Goal: Obtain resource: Download file/media

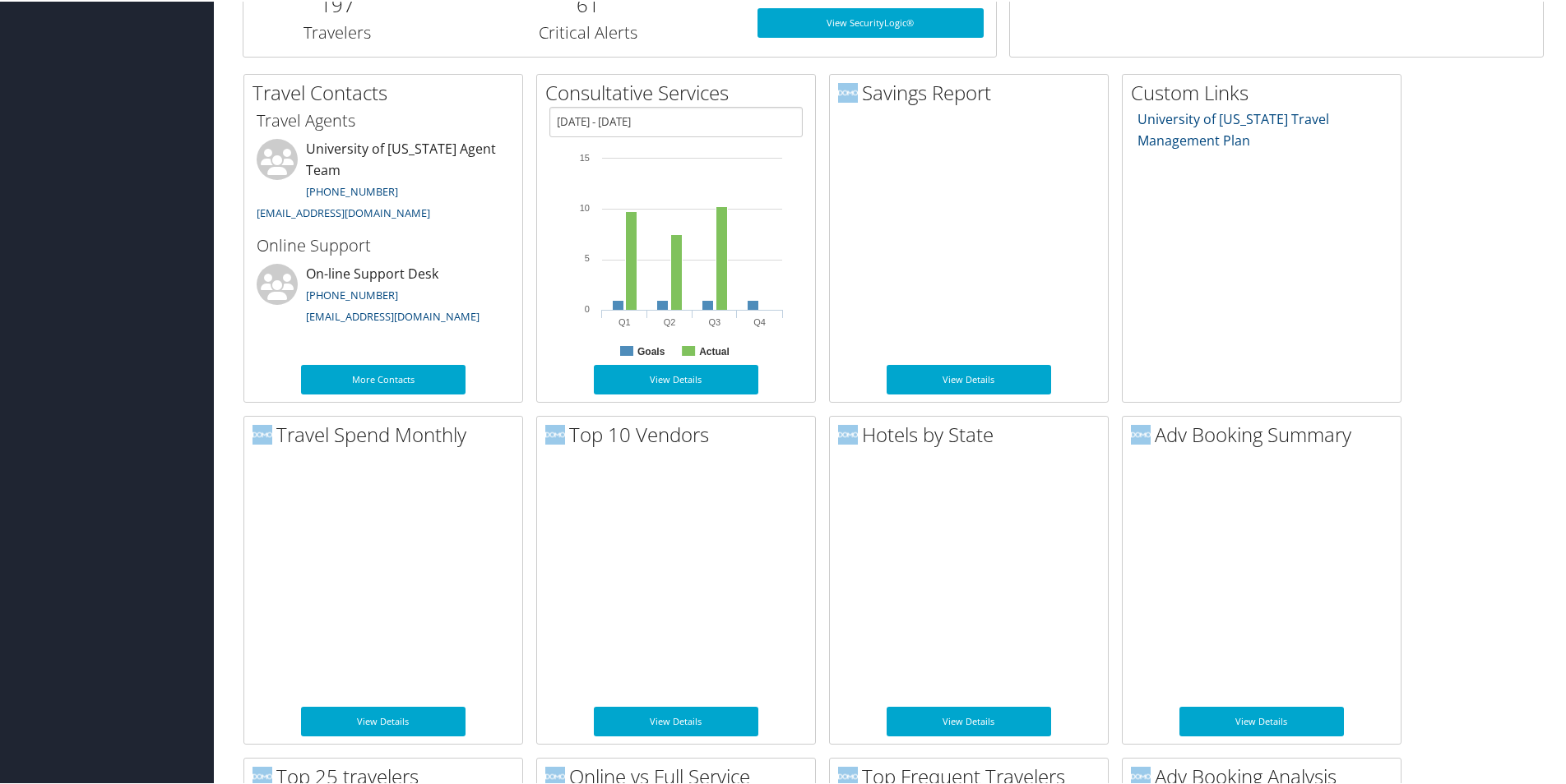
scroll to position [739, 0]
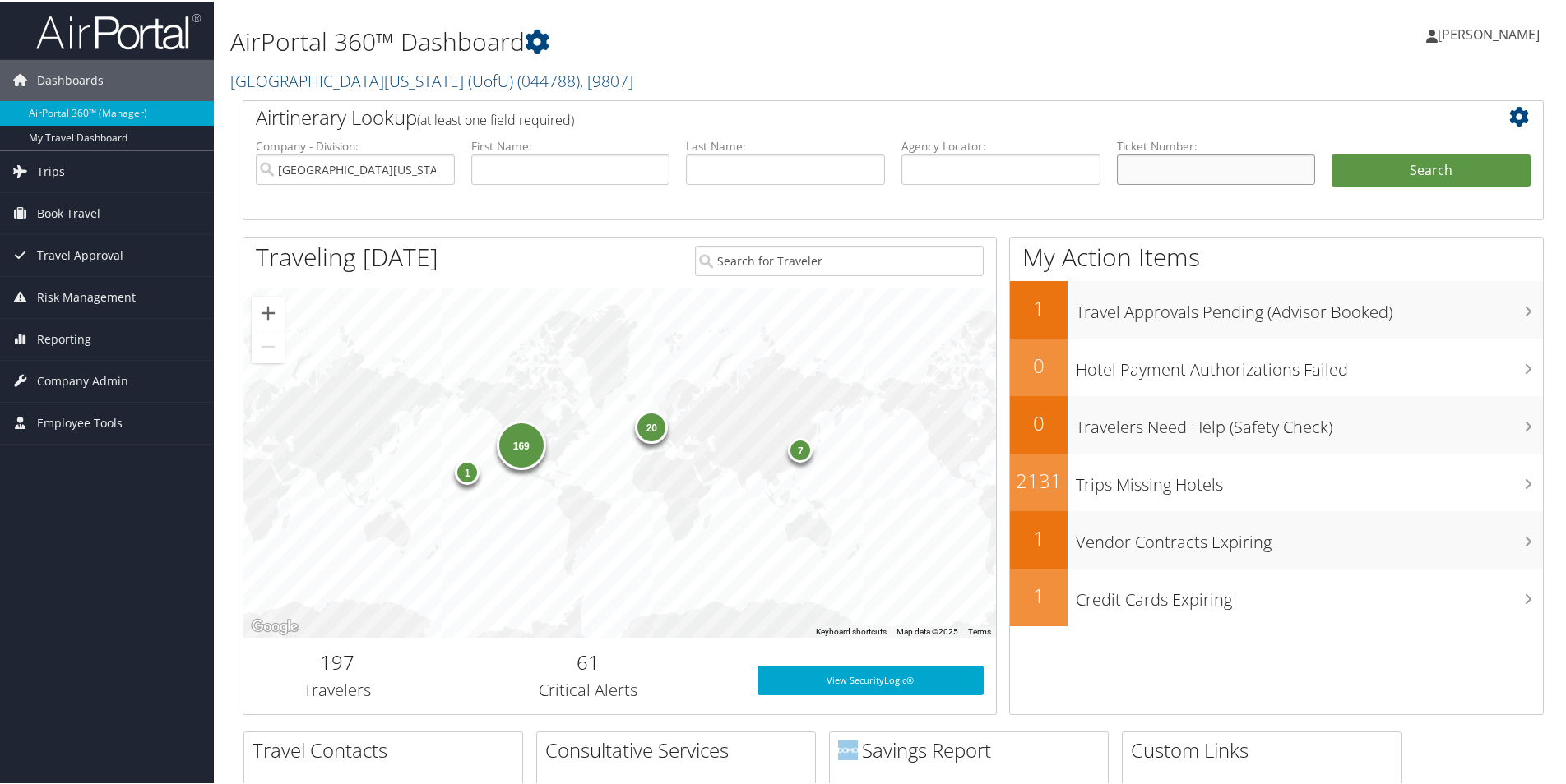
click at [1184, 164] on input "text" at bounding box center [1216, 167] width 199 height 30
paste input "0067231126069"
type input "0067231126069"
click at [1369, 173] on button "Search" at bounding box center [1431, 169] width 199 height 33
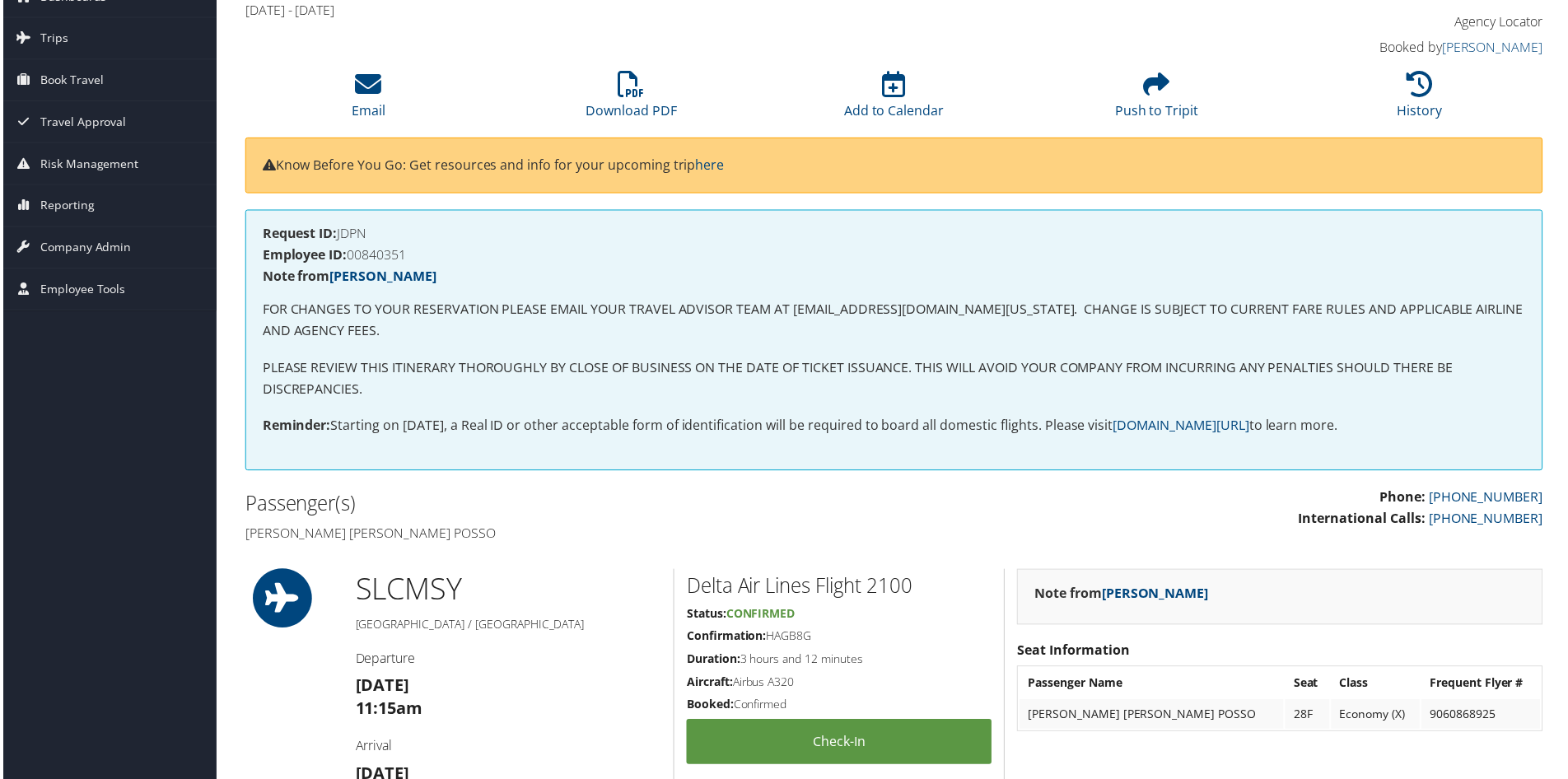
scroll to position [165, 0]
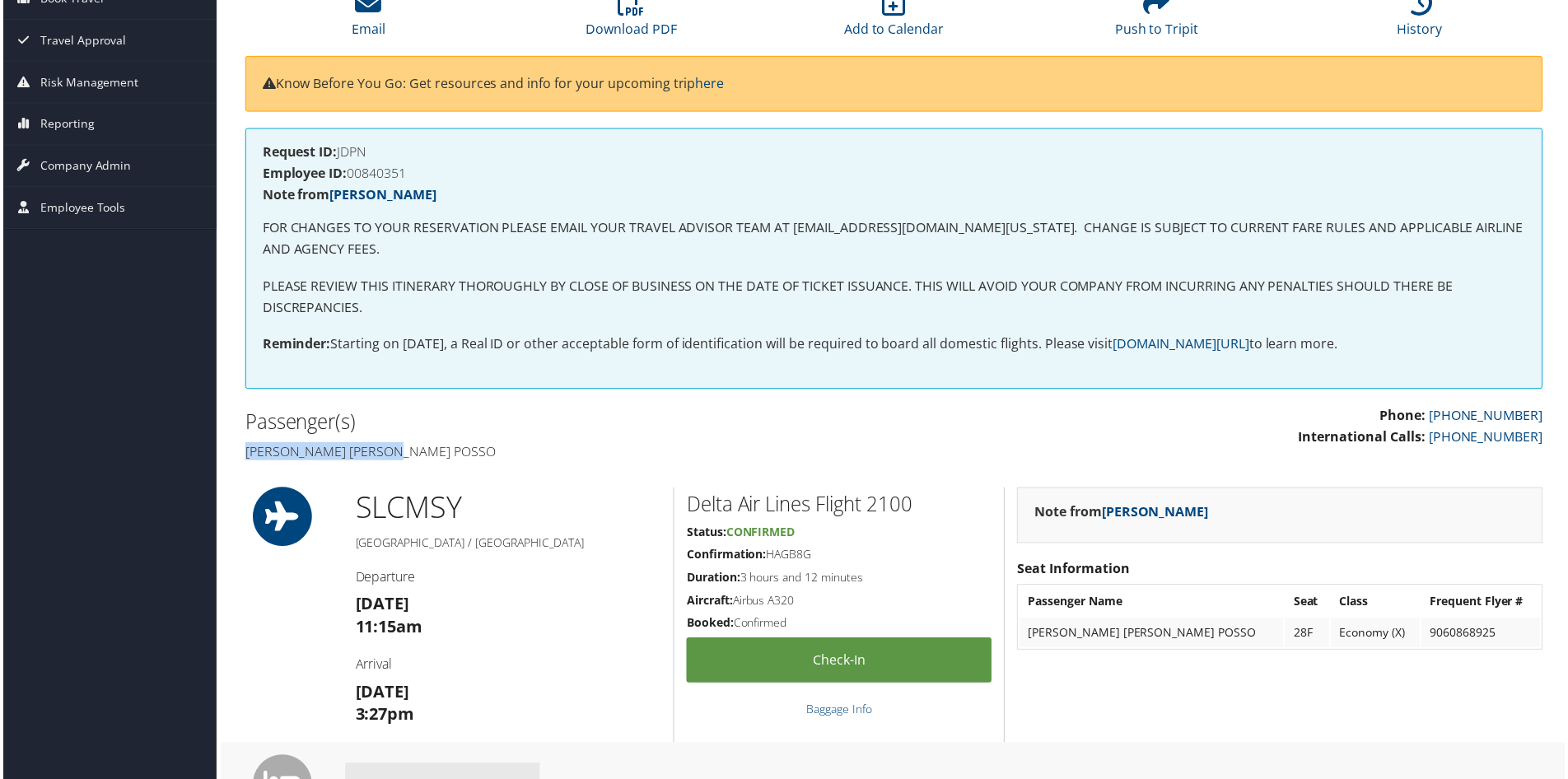
drag, startPoint x: 402, startPoint y: 452, endPoint x: 245, endPoint y: 452, distance: 157.0
click at [245, 452] on h4 "Maria jose Lara Posso" at bounding box center [563, 453] width 639 height 19
click at [362, 174] on h4 "Employee ID: 00840351" at bounding box center [893, 174] width 1268 height 14
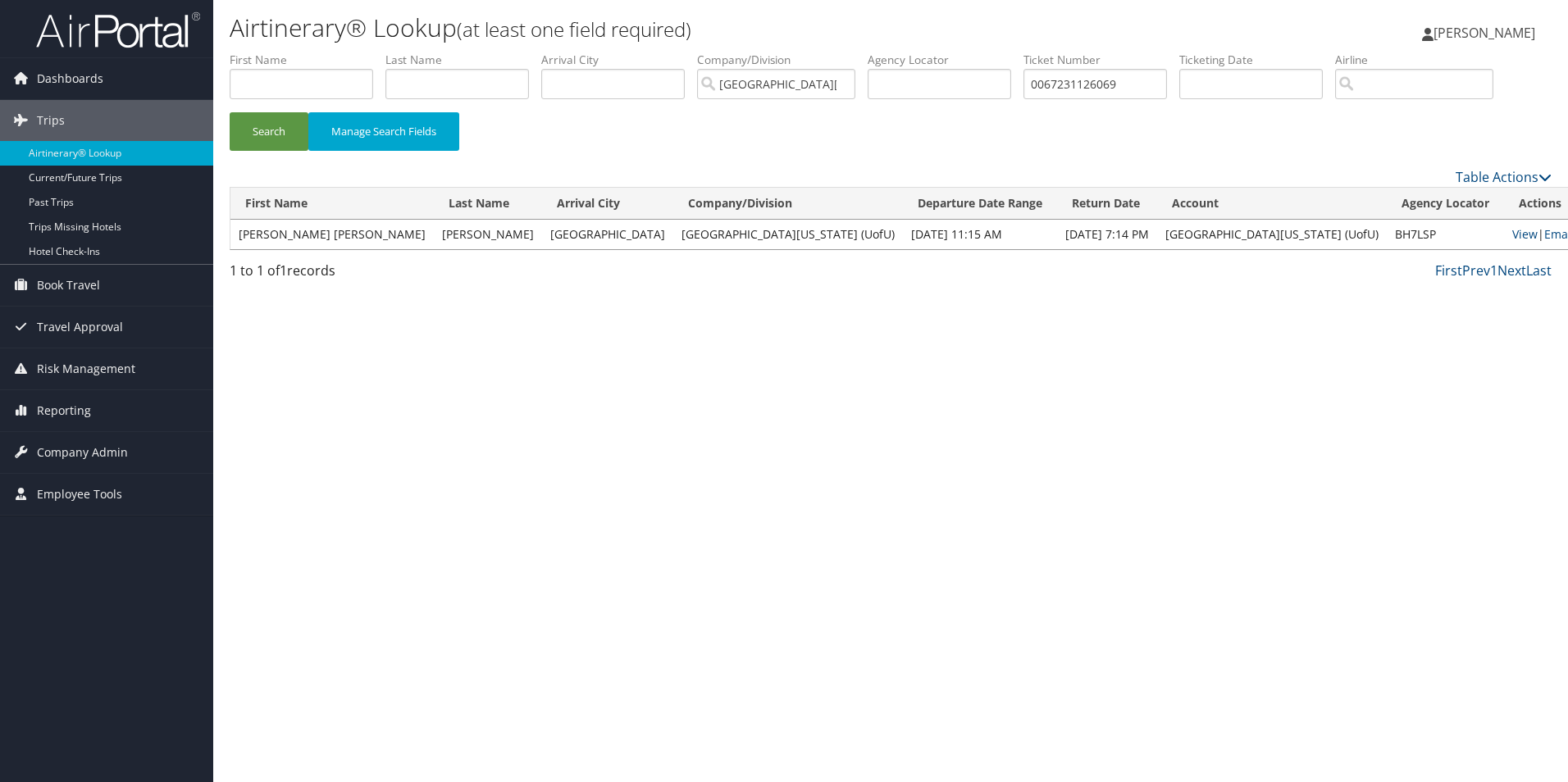
drag, startPoint x: 0, startPoint y: 0, endPoint x: 896, endPoint y: 377, distance: 972.1
click at [900, 379] on div "Airtinerary® Lookup (at least one field required) [PERSON_NAME] [PERSON_NAME] M…" at bounding box center [891, 391] width 1355 height 782
click at [82, 78] on span "Dashboards" at bounding box center [70, 78] width 67 height 41
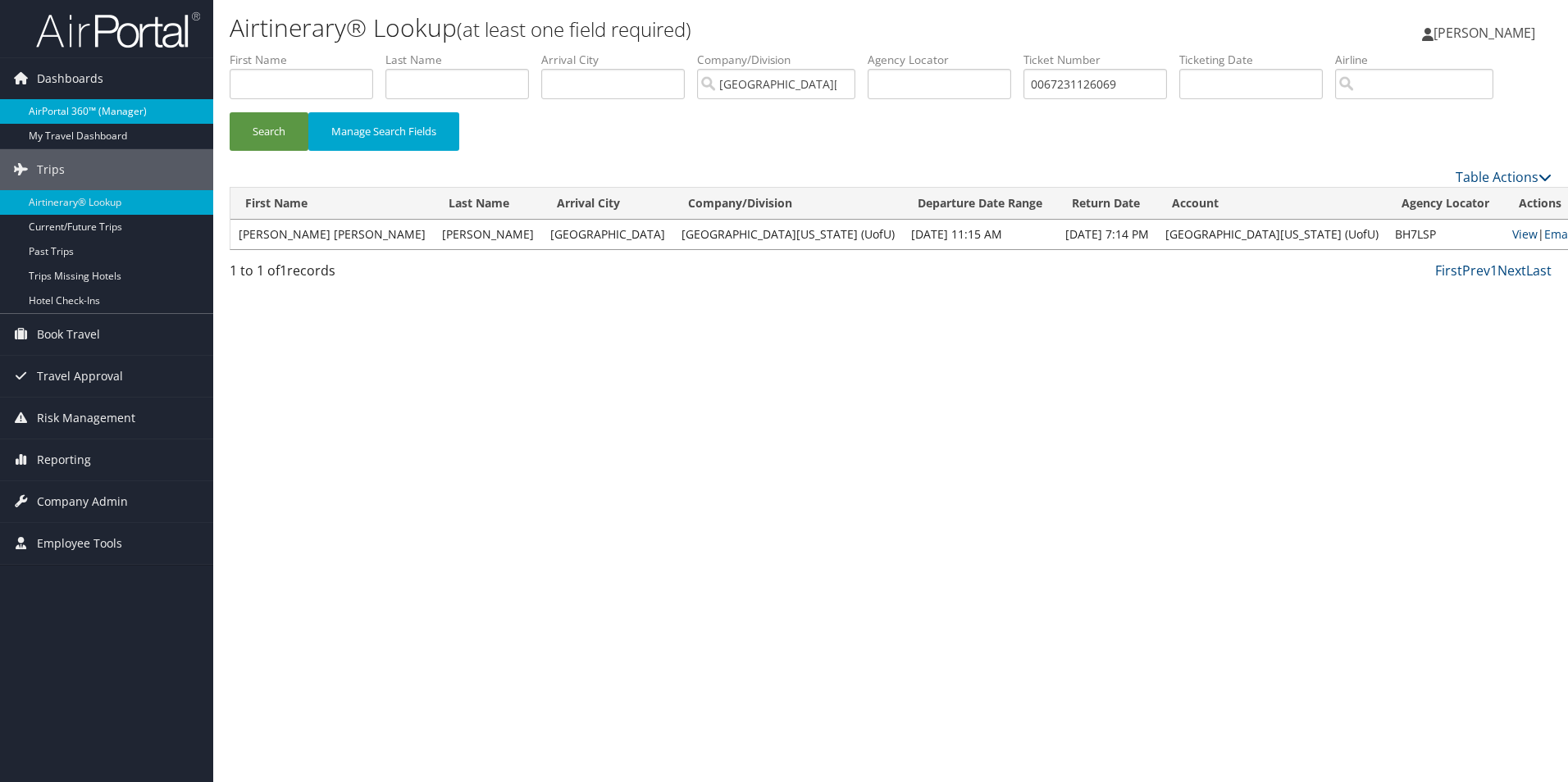
click at [100, 107] on link "AirPortal 360™ (Manager)" at bounding box center [107, 110] width 213 height 24
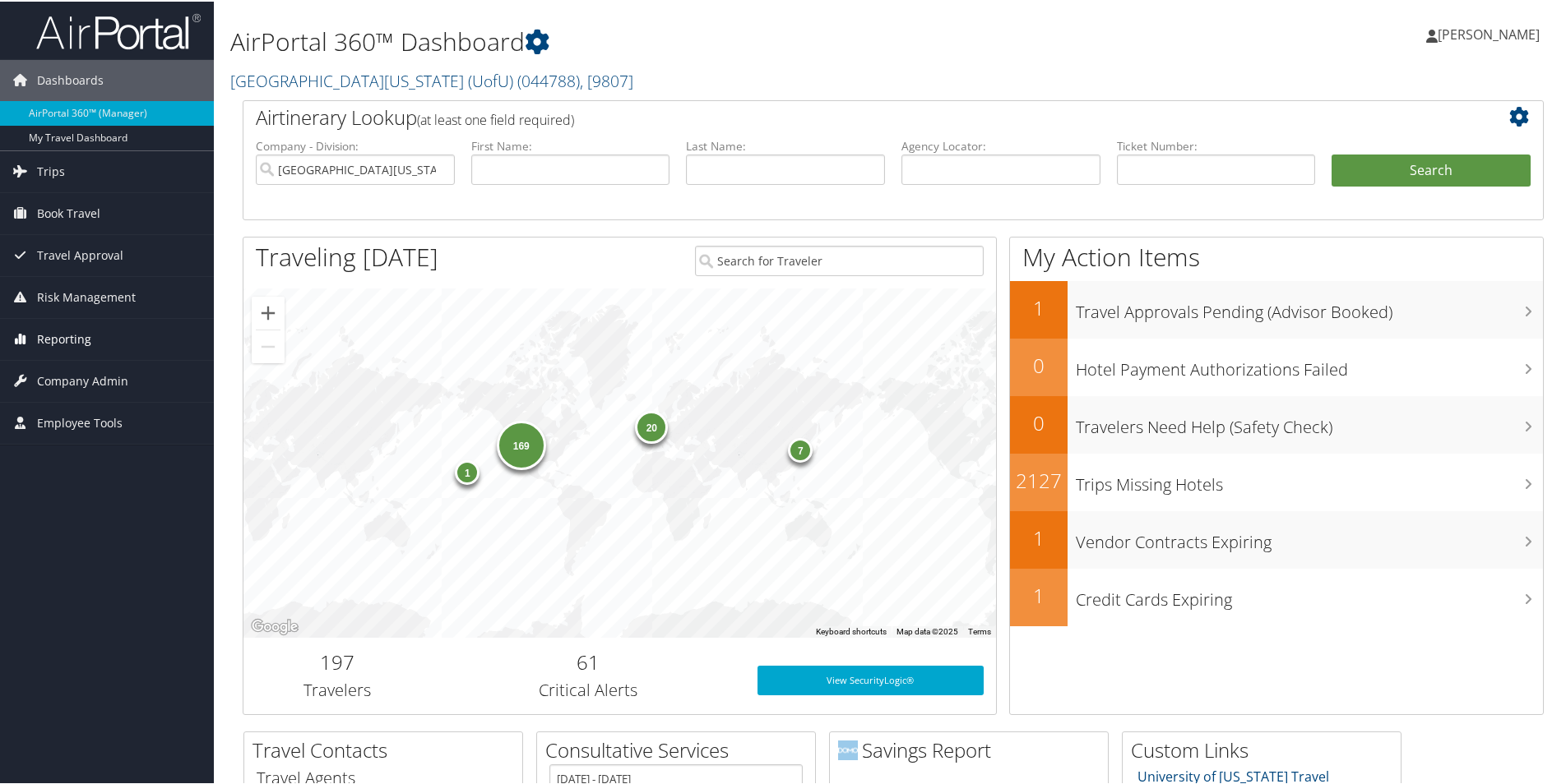
click at [77, 340] on span "Reporting" at bounding box center [64, 338] width 54 height 41
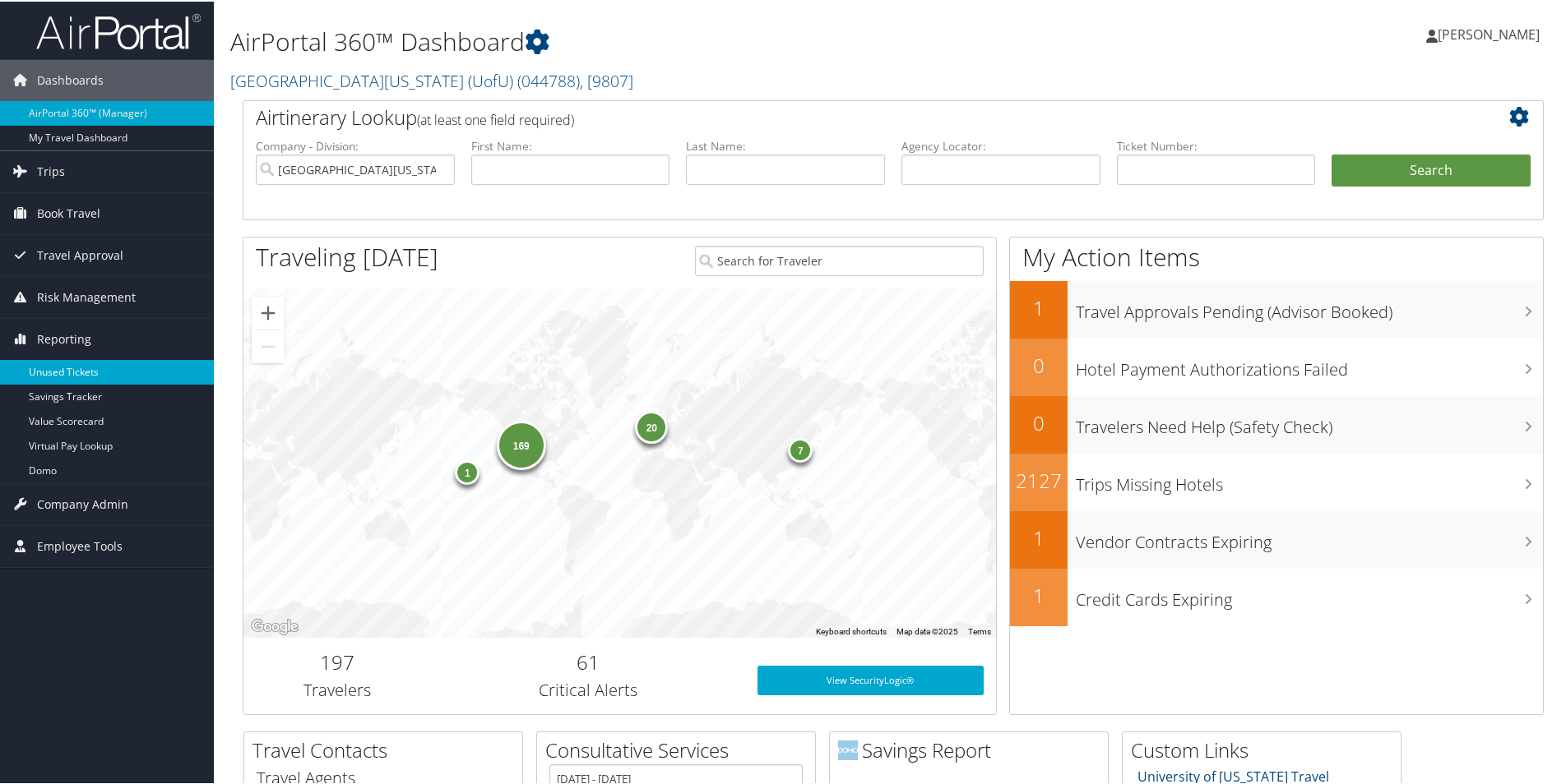
click at [113, 376] on link "Unused Tickets" at bounding box center [107, 370] width 214 height 24
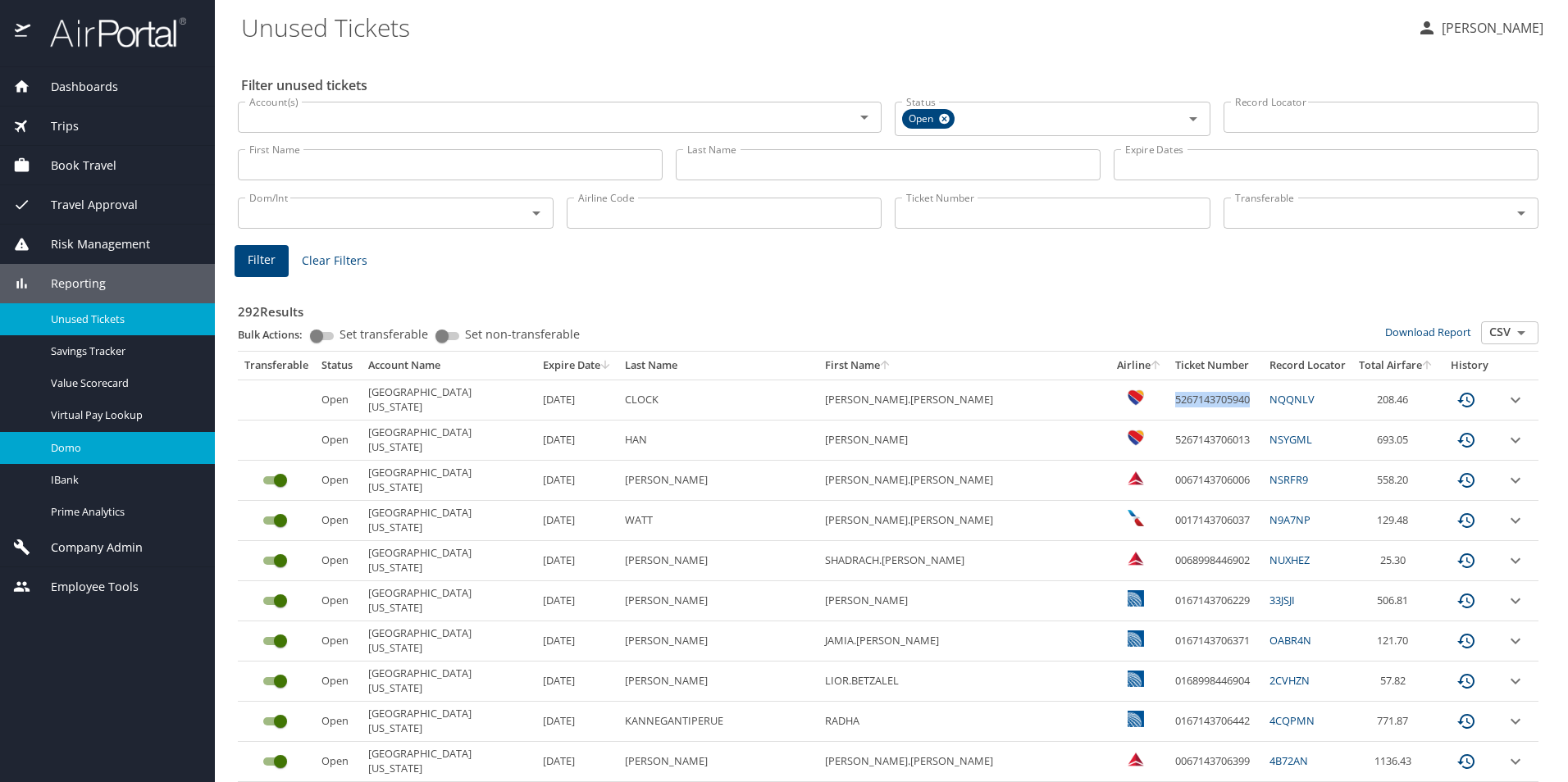
click at [118, 451] on span "Domo" at bounding box center [122, 448] width 144 height 16
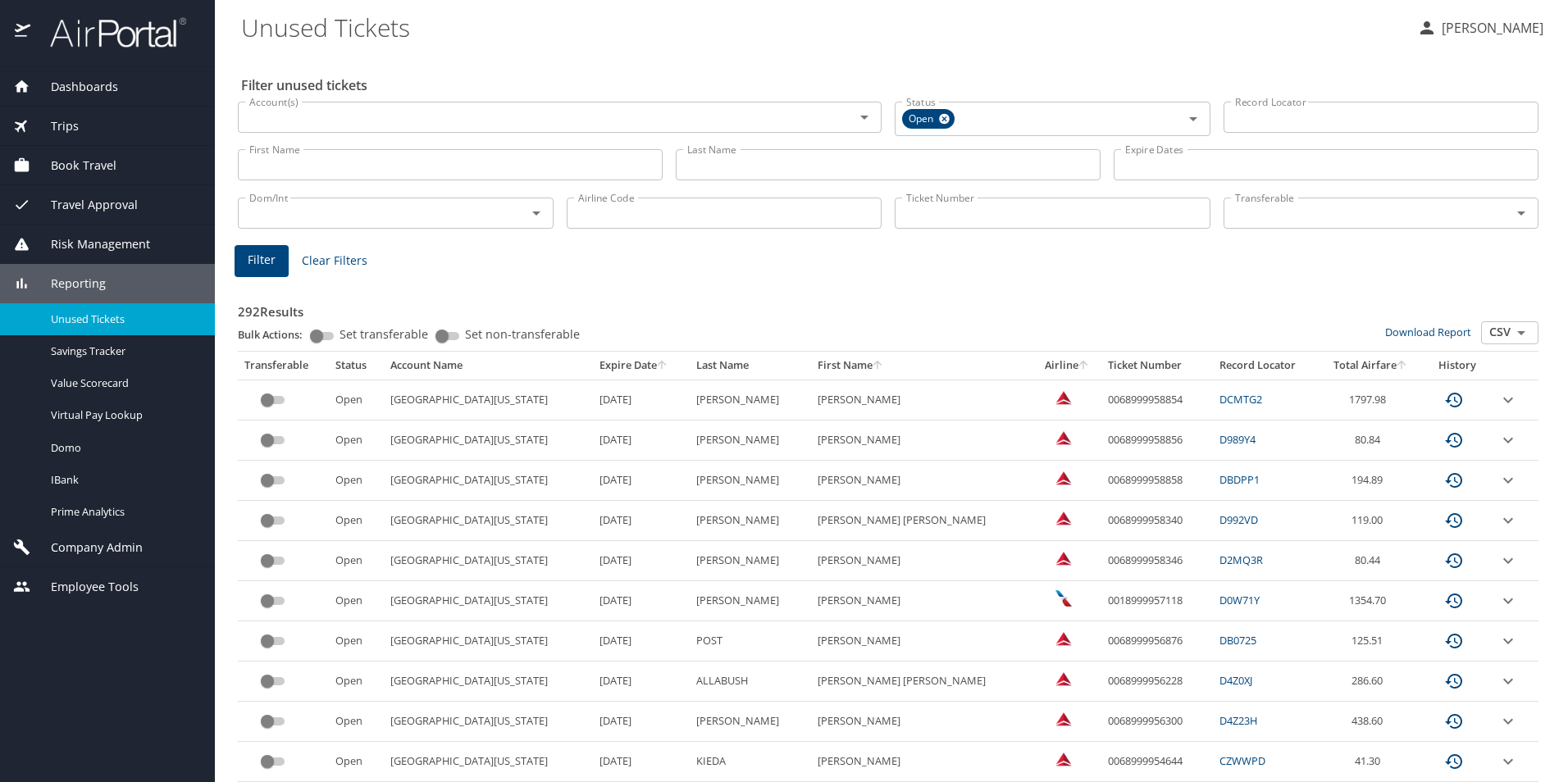
click at [593, 363] on th "Expire Date" at bounding box center [642, 365] width 97 height 28
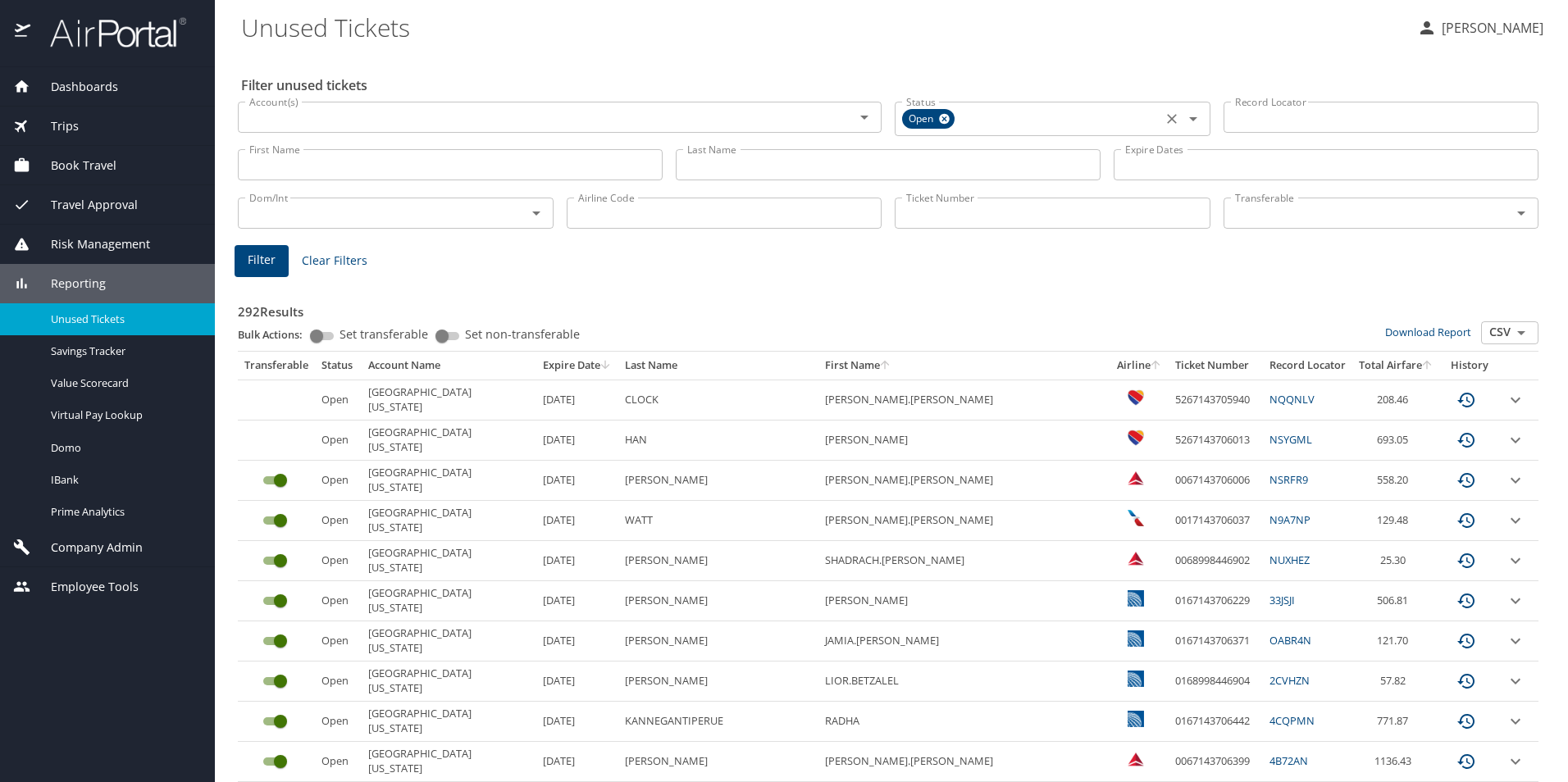
click at [939, 119] on icon at bounding box center [944, 118] width 13 height 18
click at [1189, 116] on icon "Open" at bounding box center [1193, 117] width 8 height 4
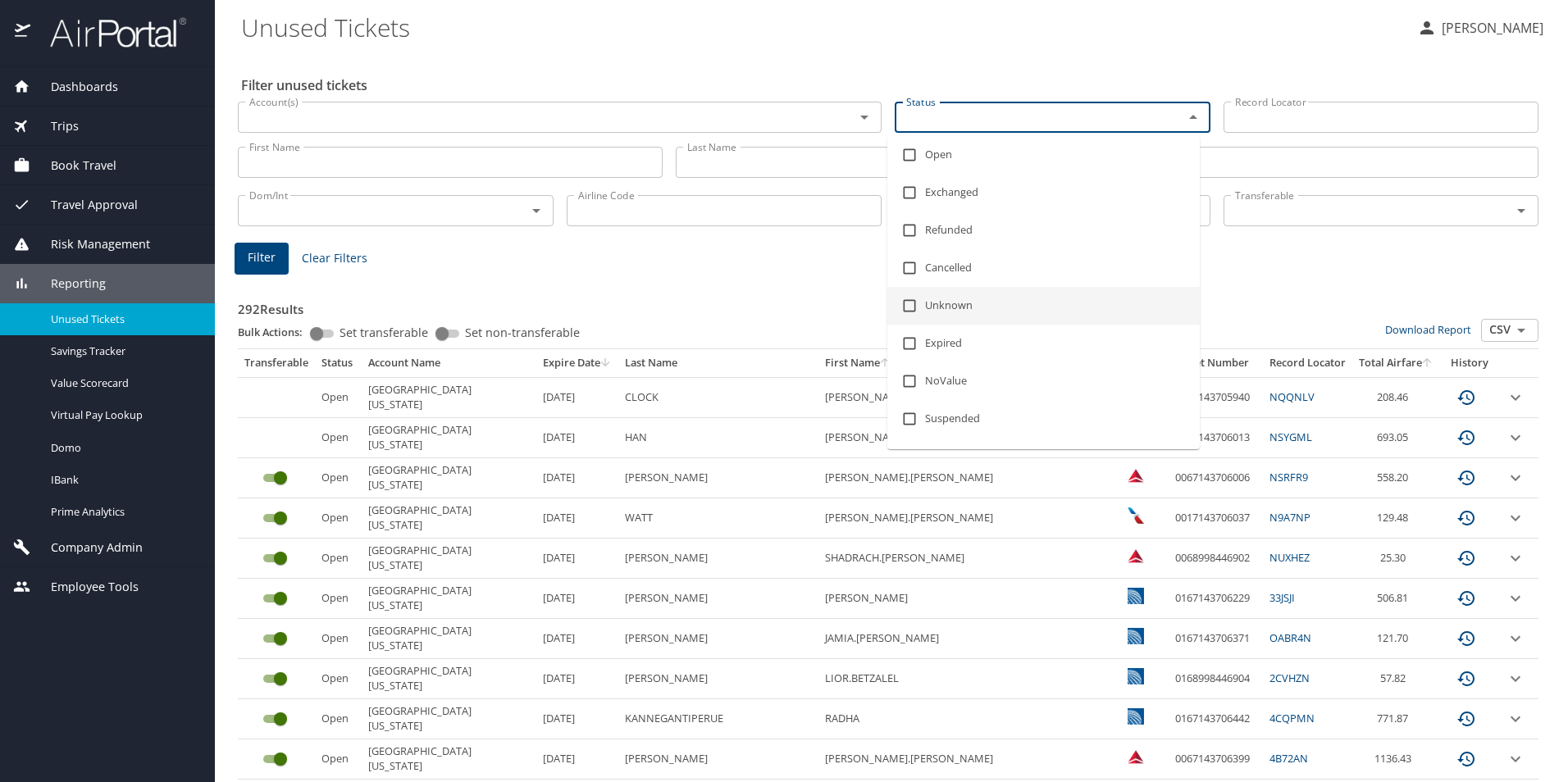
scroll to position [33, 0]
click at [908, 422] on input "checkbox" at bounding box center [909, 423] width 31 height 31
checkbox input "true"
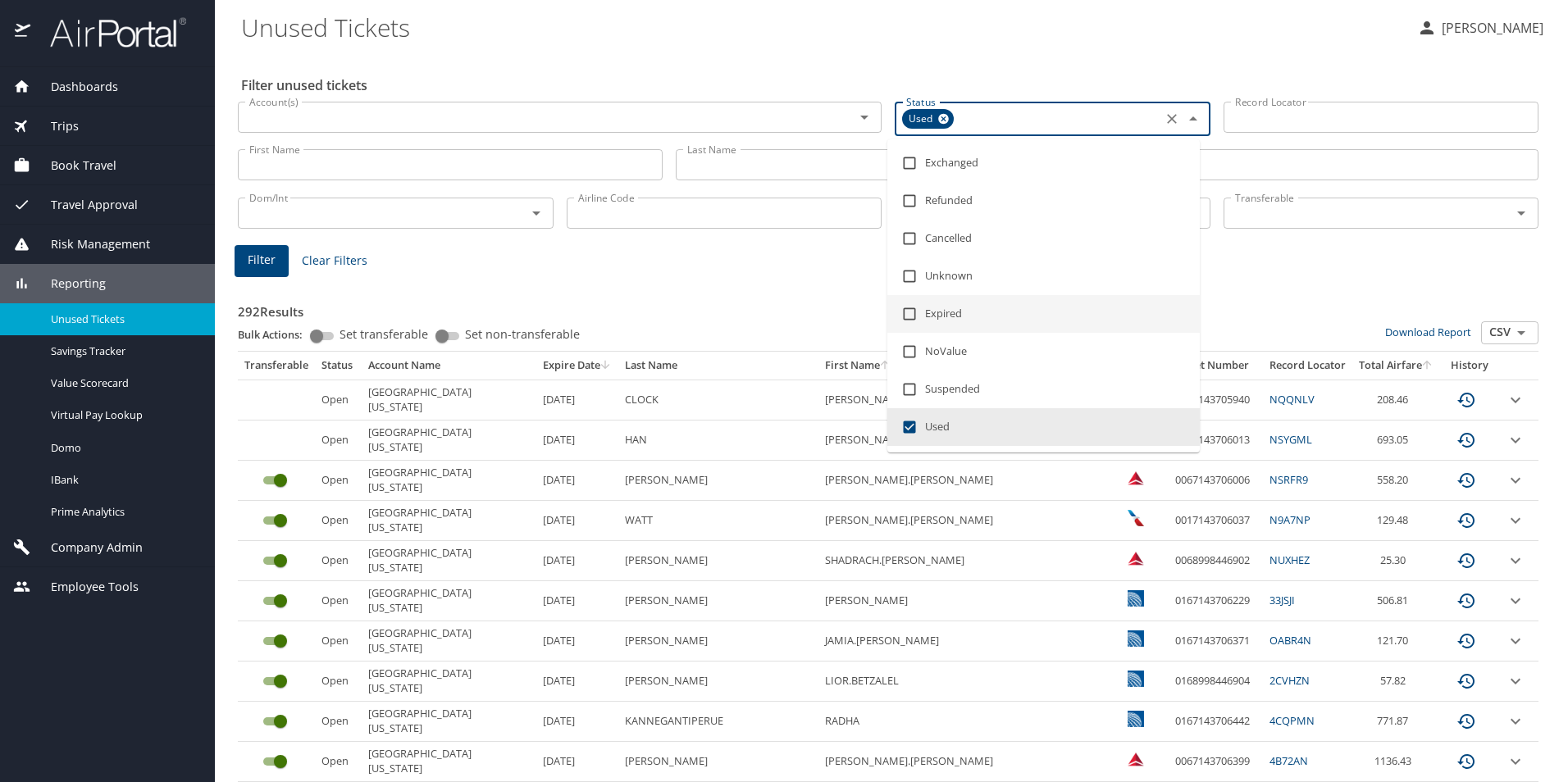
click at [911, 312] on input "checkbox" at bounding box center [909, 314] width 31 height 31
checkbox input "true"
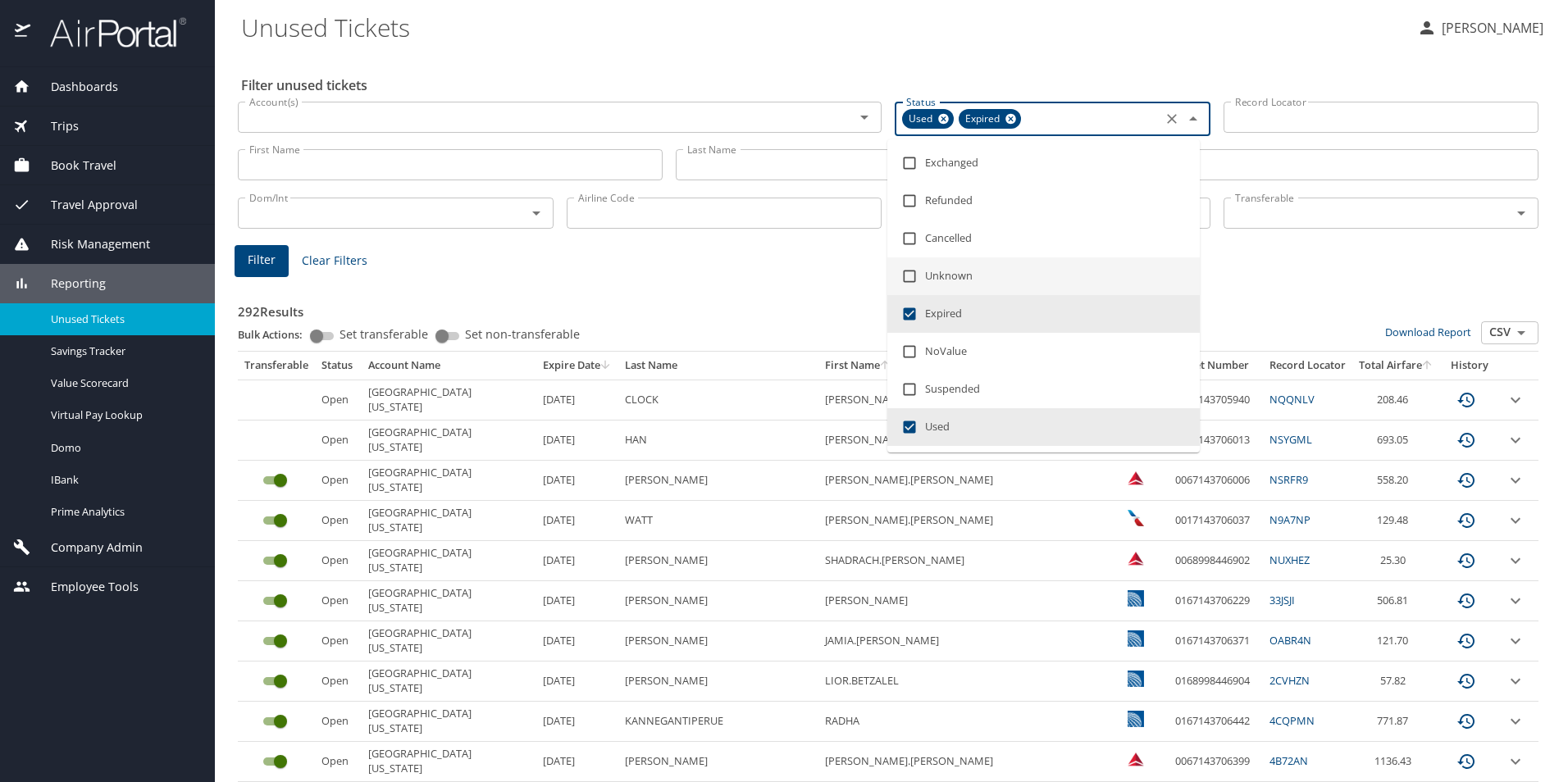
scroll to position [0, 0]
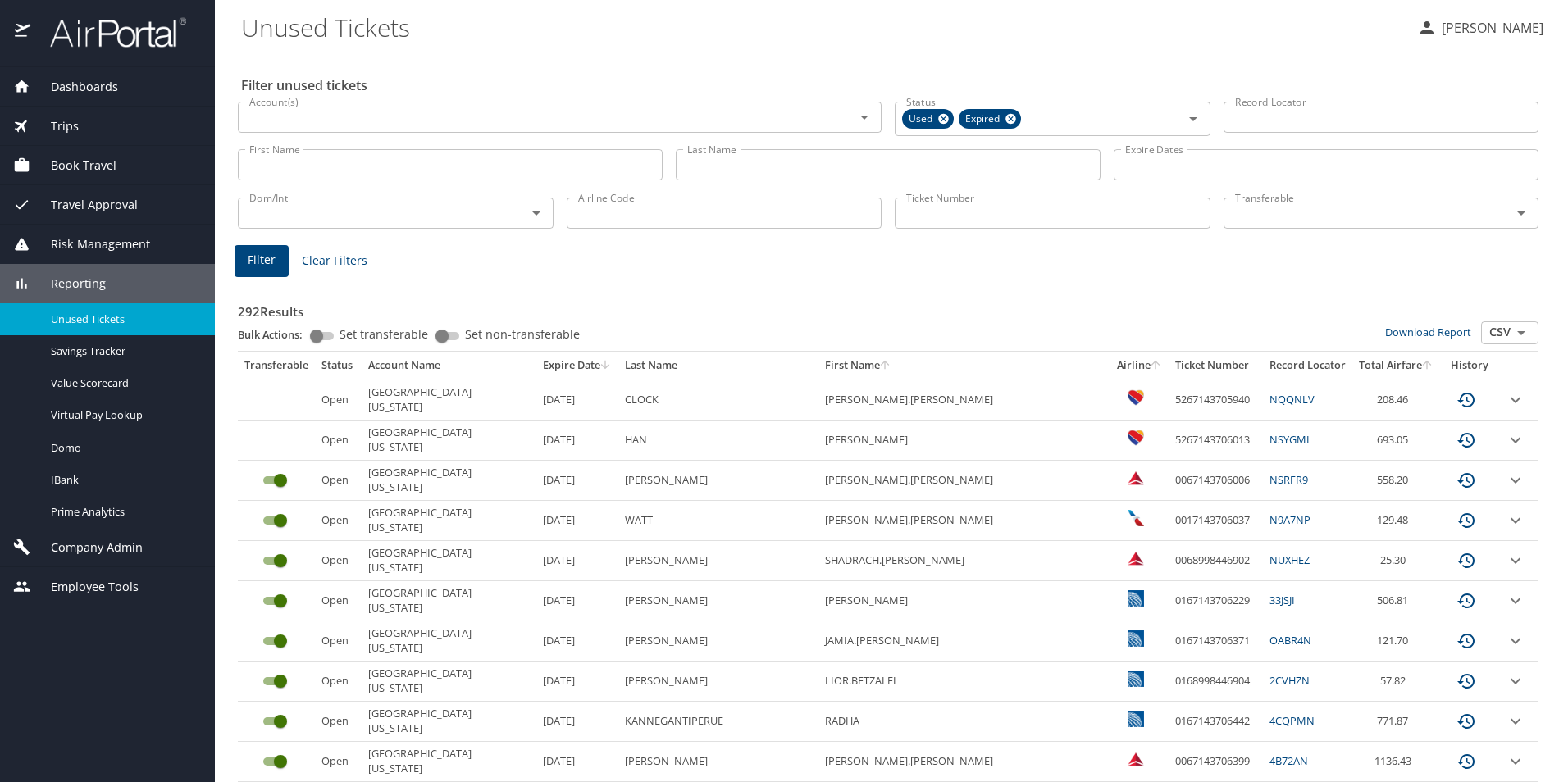
click at [272, 257] on span "Filter" at bounding box center [262, 260] width 28 height 20
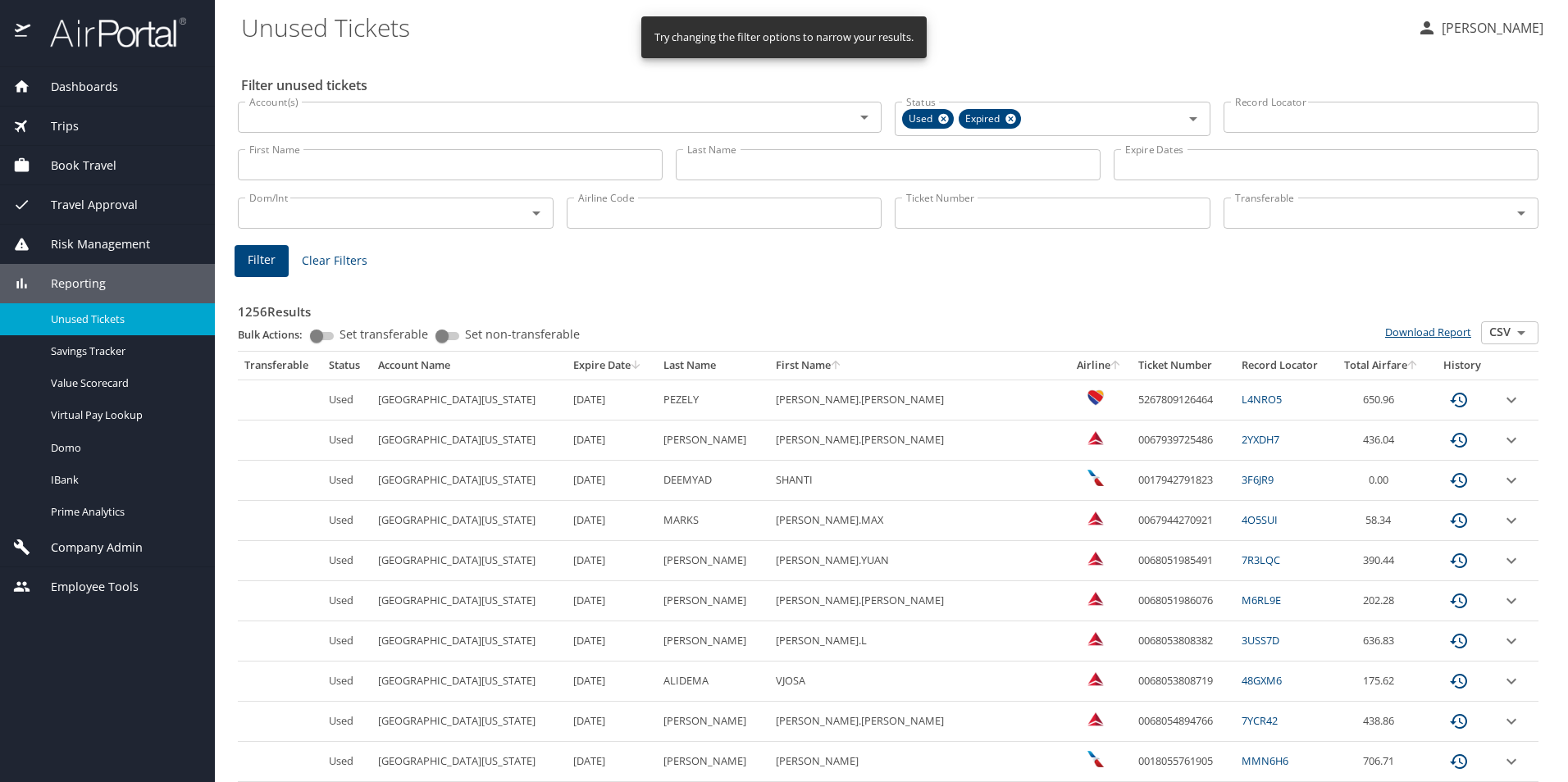
click at [1446, 328] on link "Download Report" at bounding box center [1427, 331] width 86 height 15
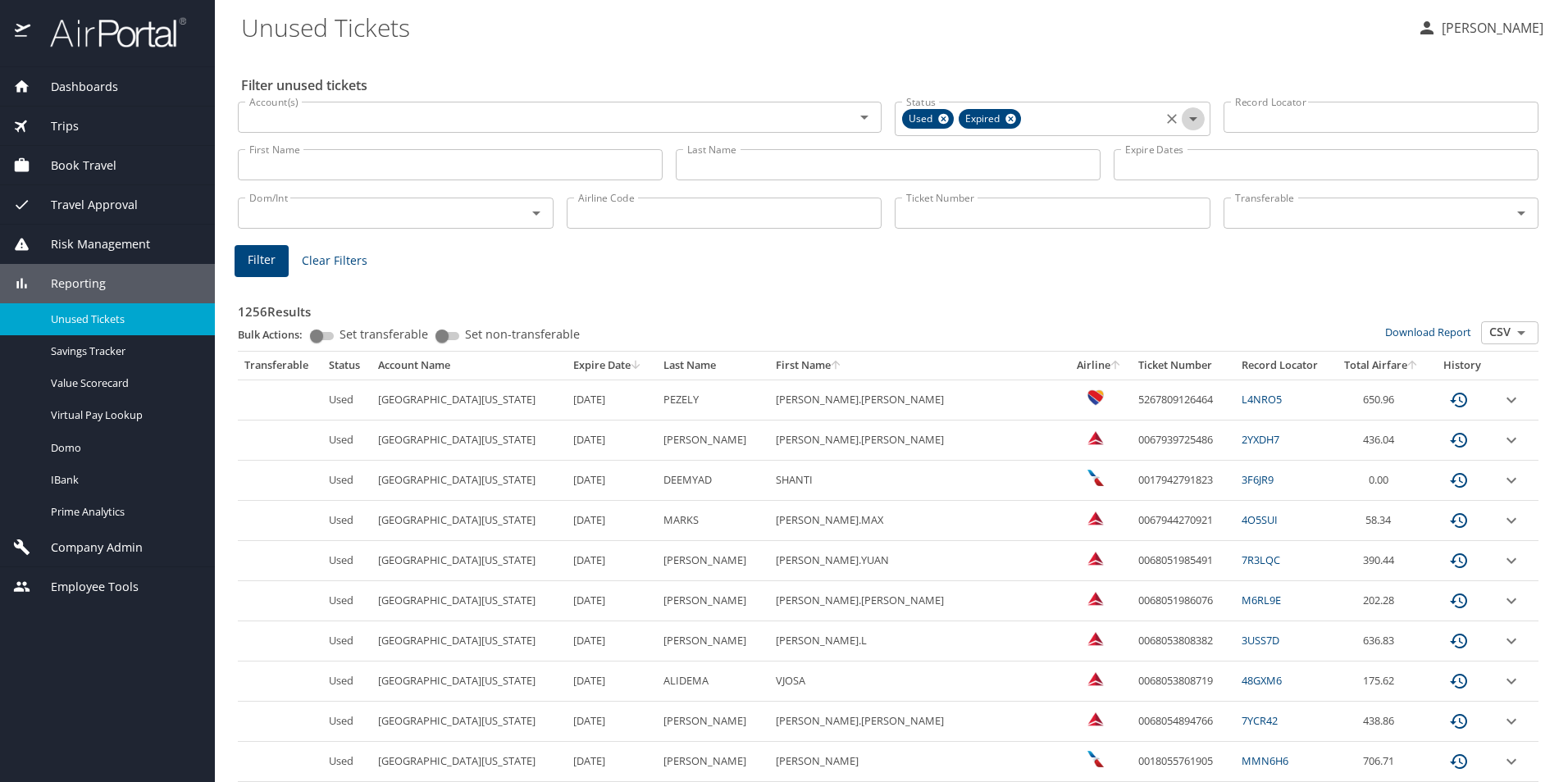
click at [1189, 117] on icon "Open" at bounding box center [1193, 119] width 8 height 4
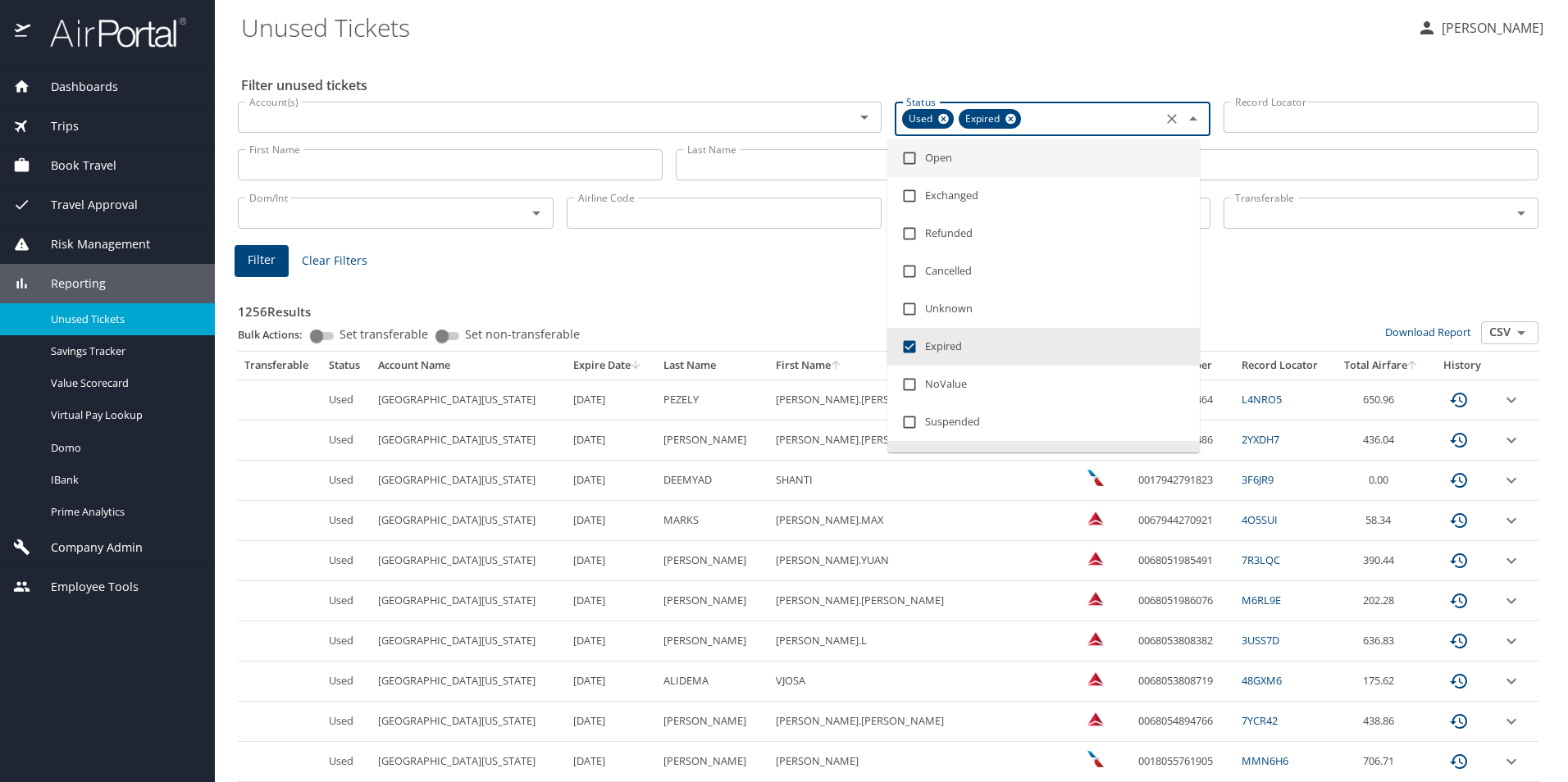
click at [913, 161] on input "checkbox" at bounding box center [909, 158] width 31 height 31
checkbox input "true"
click at [938, 120] on icon at bounding box center [943, 119] width 11 height 11
checkbox input "false"
click at [948, 118] on icon at bounding box center [954, 118] width 13 height 18
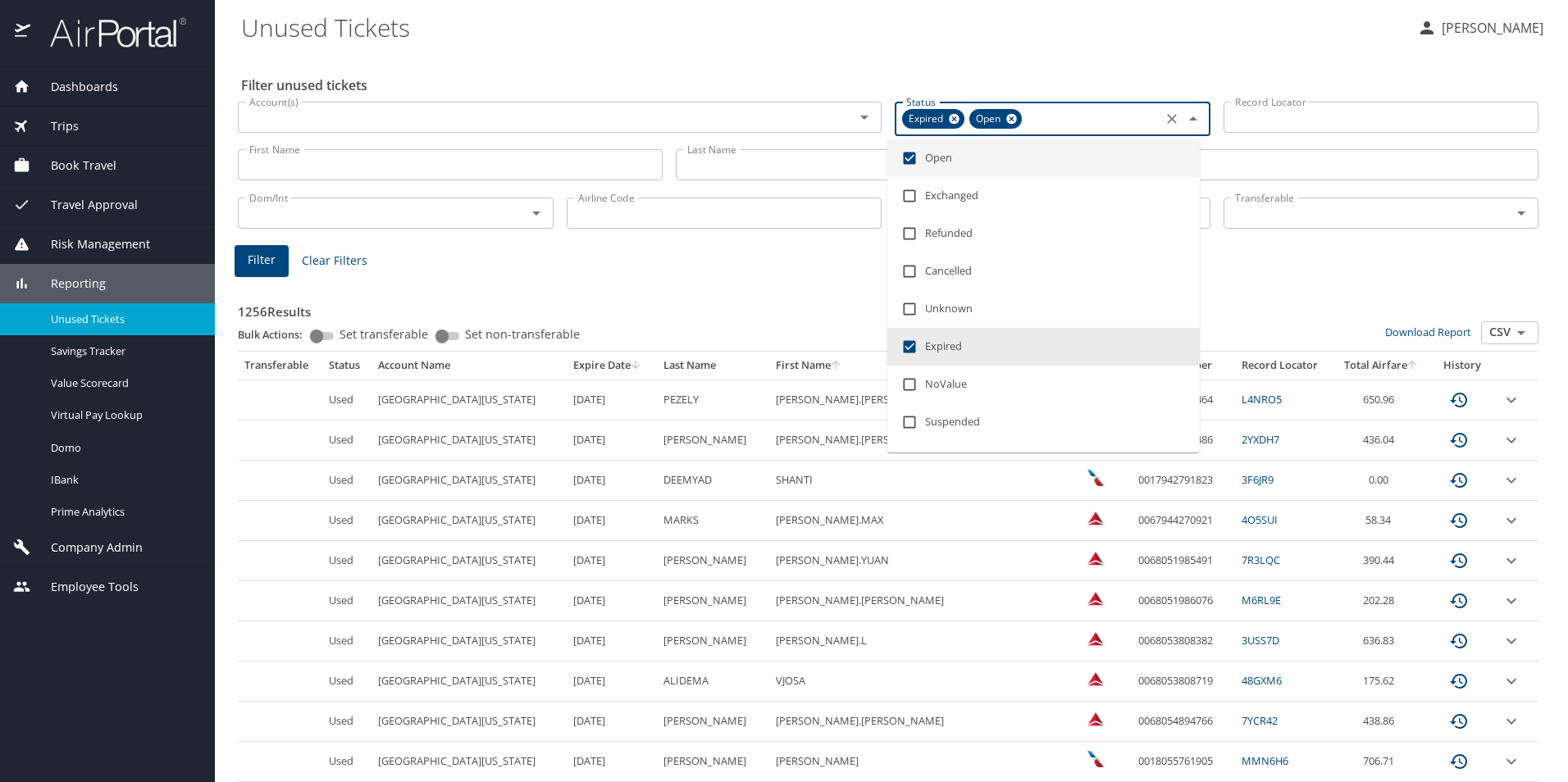
checkbox input "false"
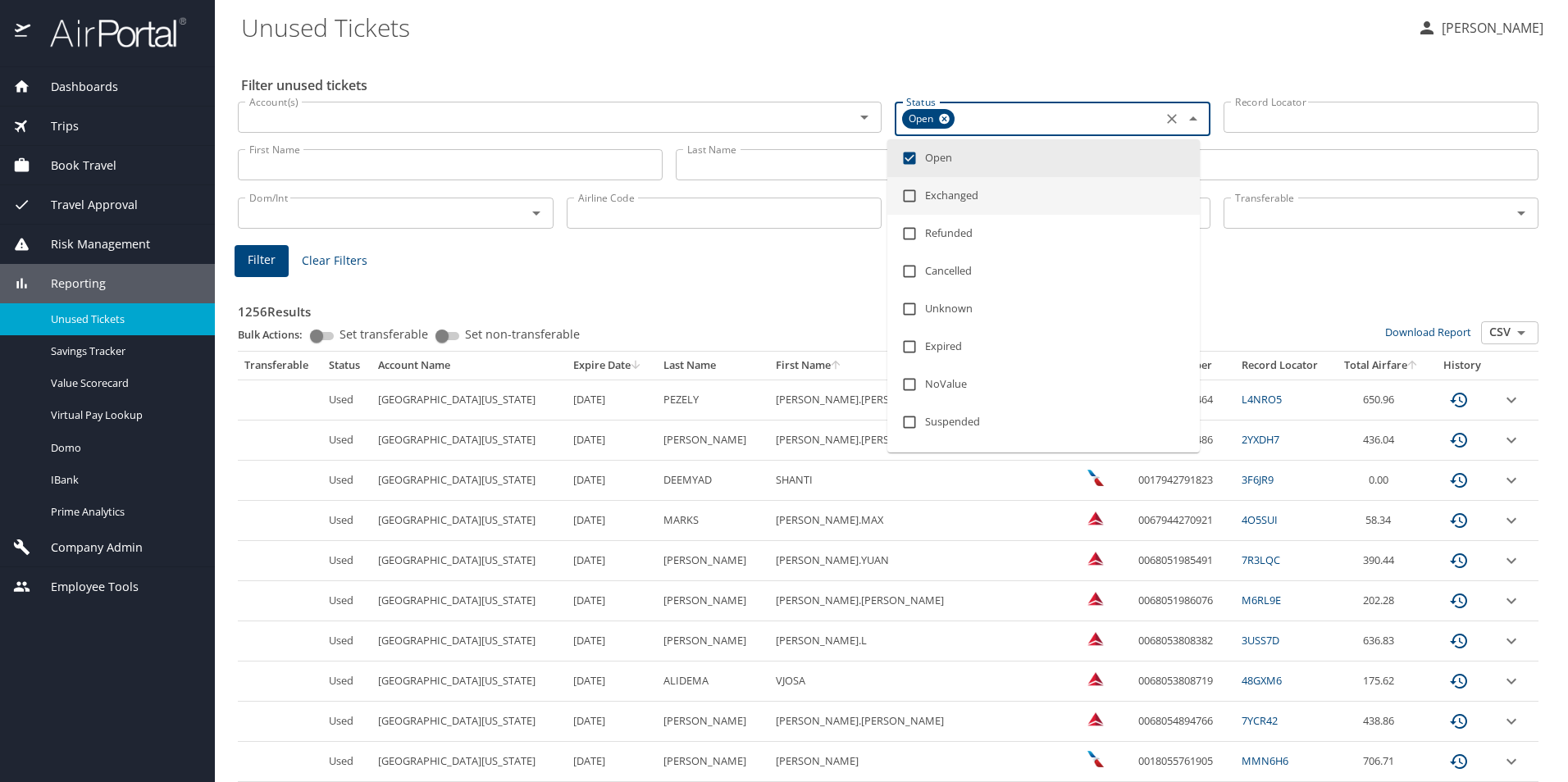
click at [1285, 261] on div "Filter Clear Filters" at bounding box center [888, 261] width 1307 height 32
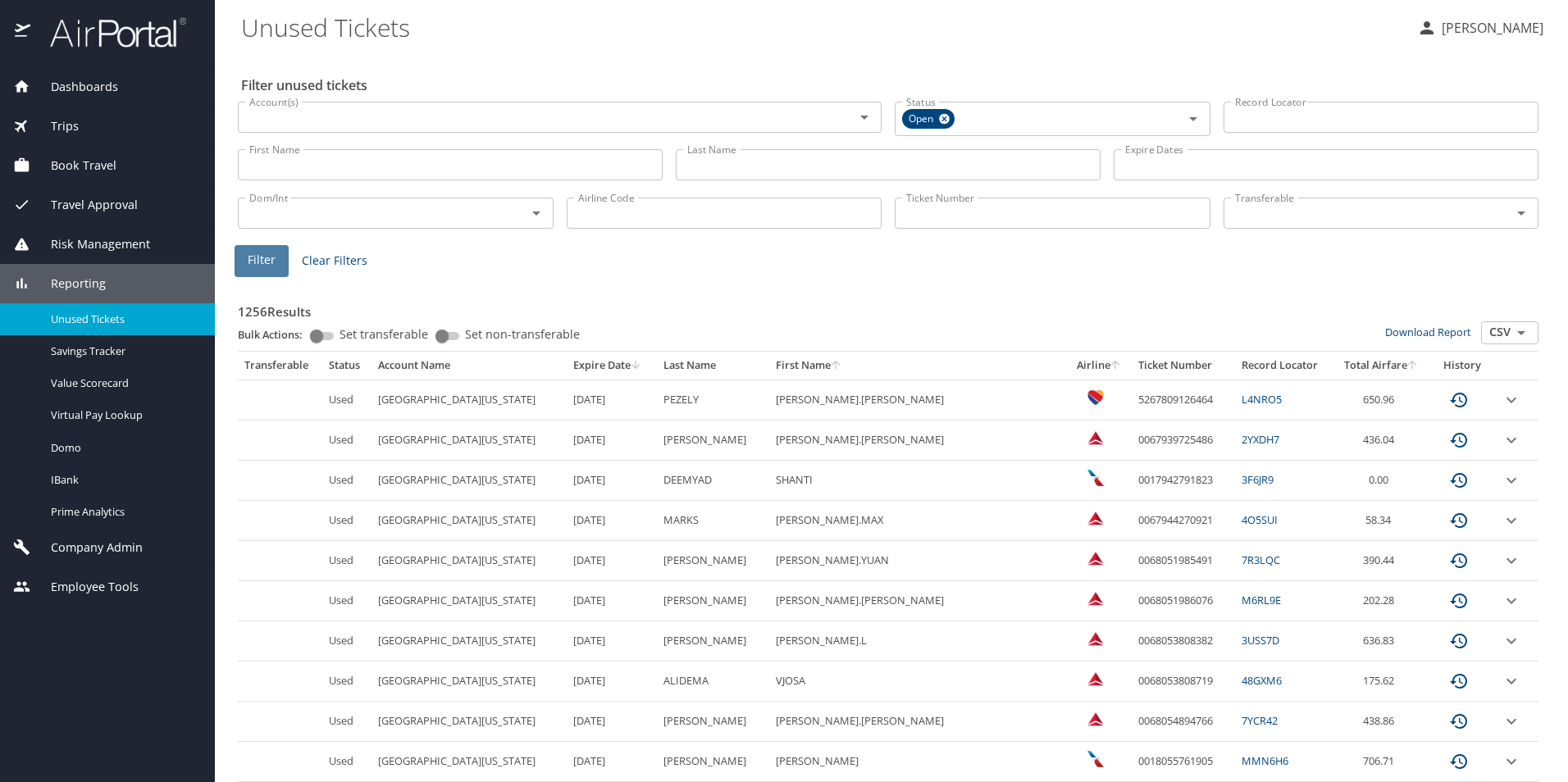
click at [270, 255] on span "Filter" at bounding box center [262, 260] width 28 height 20
